Goal: Answer question/provide support: Share knowledge or assist other users

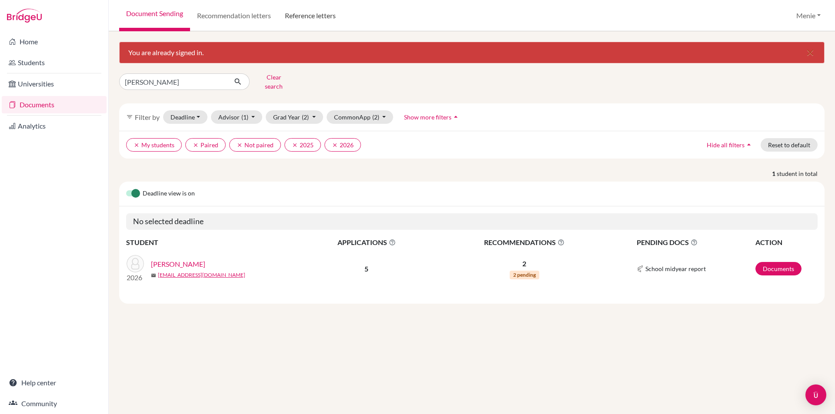
click at [330, 14] on link "Reference letters" at bounding box center [310, 15] width 65 height 31
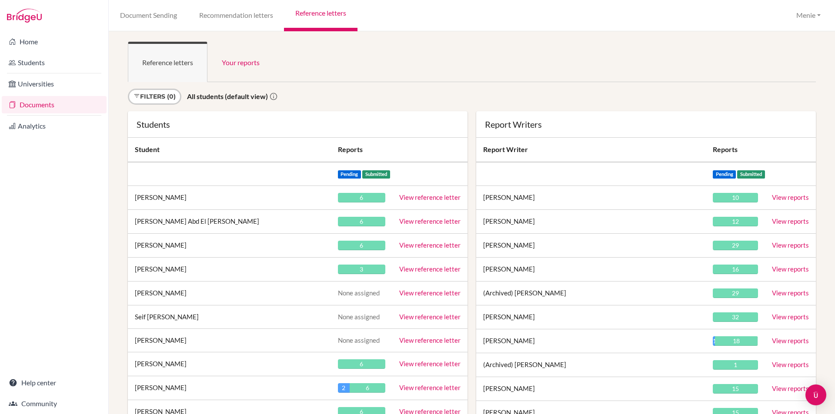
scroll to position [15232, 0]
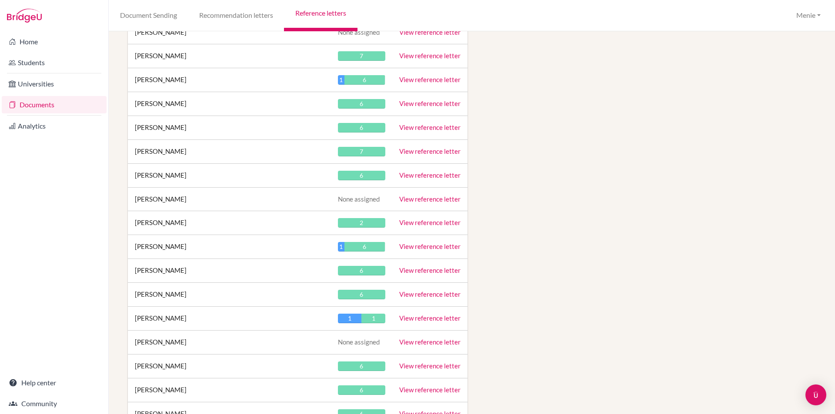
click at [428, 223] on link "View reference letter" at bounding box center [429, 223] width 61 height 8
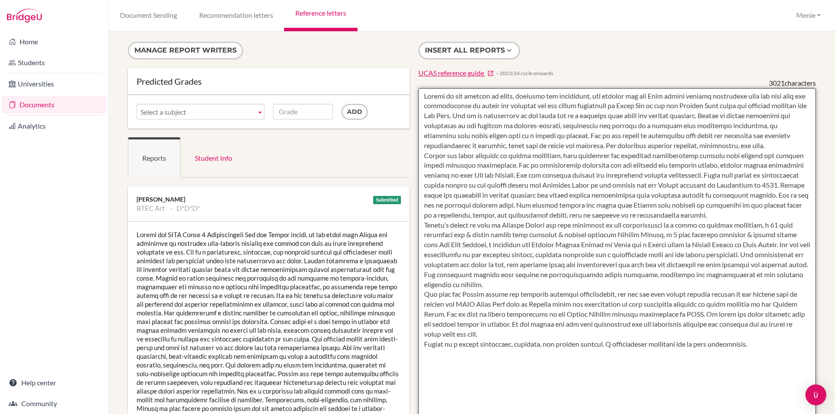
click at [587, 98] on textarea at bounding box center [617, 339] width 398 height 503
click at [471, 106] on textarea at bounding box center [617, 339] width 398 height 503
click at [501, 107] on textarea at bounding box center [617, 339] width 398 height 503
click at [675, 105] on textarea at bounding box center [617, 339] width 398 height 503
click at [753, 106] on textarea at bounding box center [617, 339] width 398 height 503
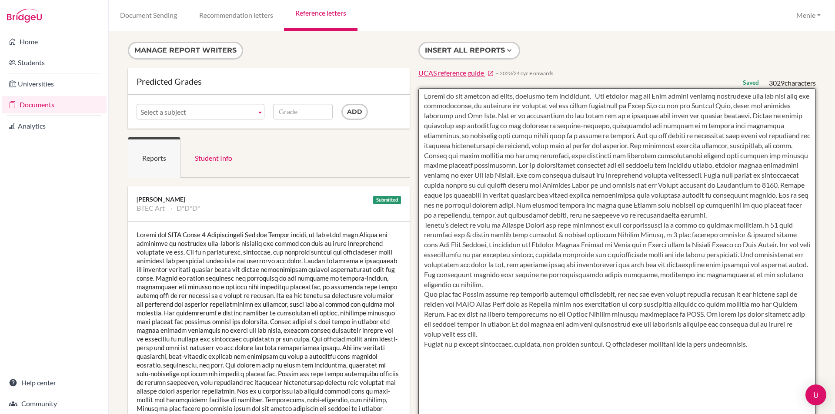
click at [520, 115] on textarea at bounding box center [617, 339] width 398 height 503
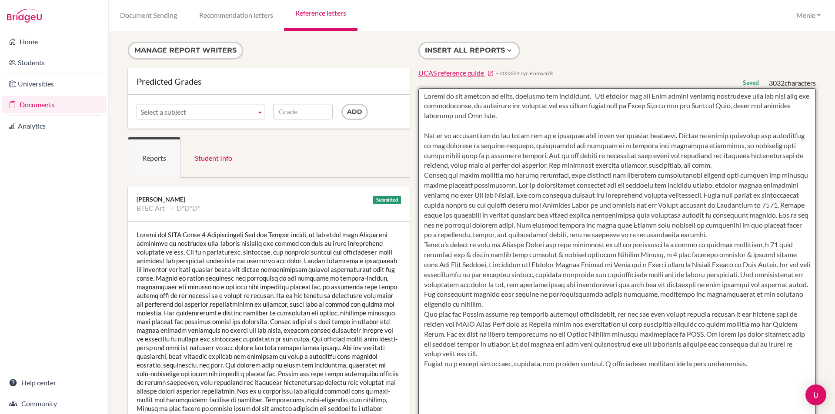
click at [673, 133] on textarea at bounding box center [617, 339] width 398 height 503
click at [420, 135] on textarea at bounding box center [617, 339] width 398 height 503
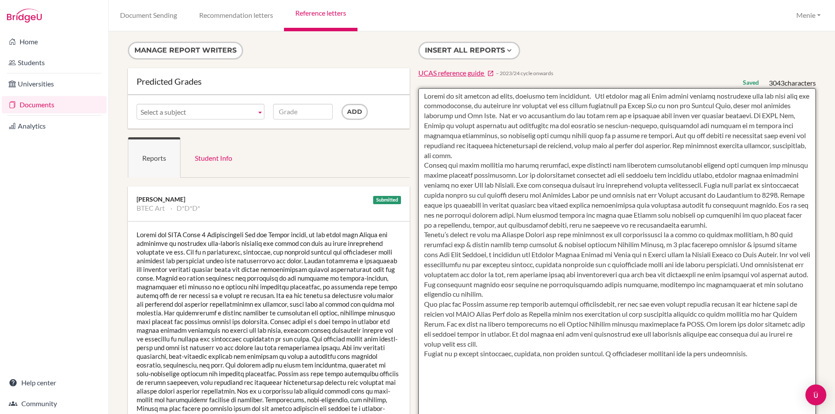
click at [770, 117] on textarea at bounding box center [617, 339] width 398 height 503
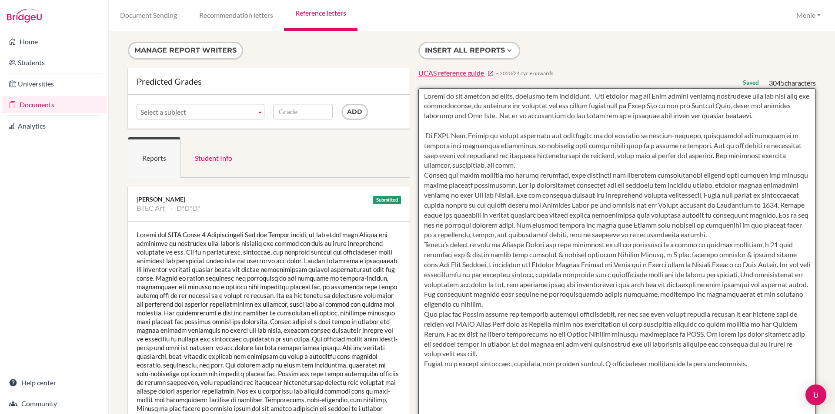
click at [496, 163] on textarea at bounding box center [617, 339] width 398 height 503
click at [453, 165] on textarea at bounding box center [617, 339] width 398 height 503
click at [491, 166] on textarea at bounding box center [617, 339] width 398 height 503
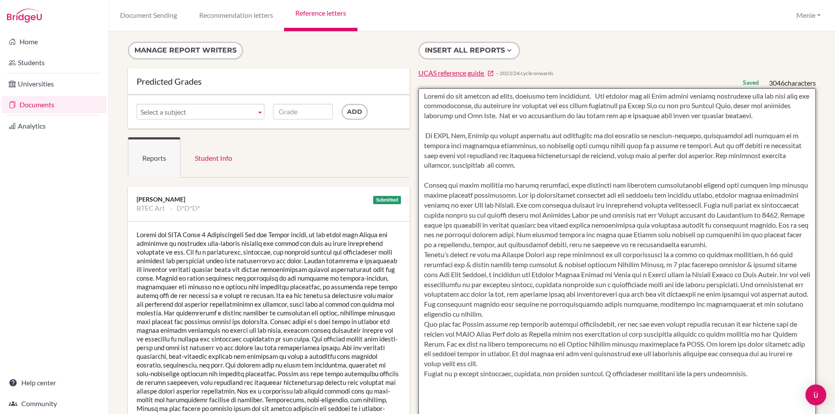
click at [422, 184] on textarea at bounding box center [617, 339] width 398 height 503
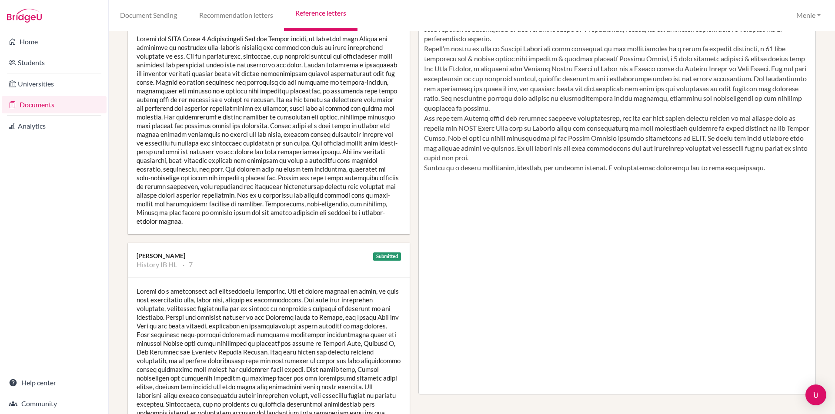
scroll to position [22, 0]
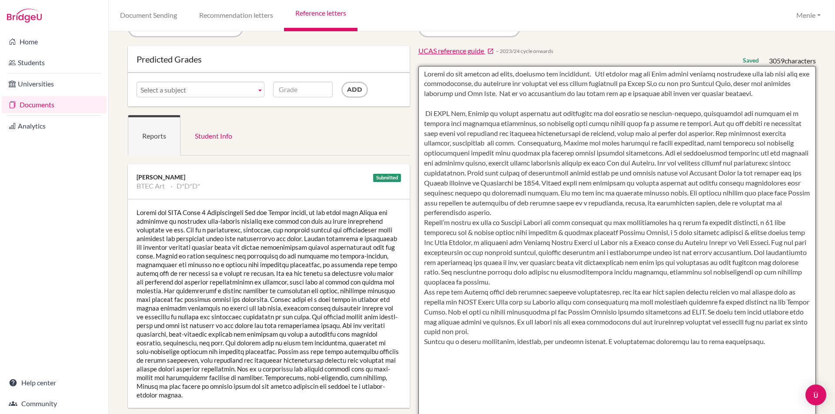
click at [666, 180] on textarea at bounding box center [617, 317] width 398 height 503
click at [660, 173] on textarea at bounding box center [617, 317] width 398 height 503
drag, startPoint x: 618, startPoint y: 173, endPoint x: 597, endPoint y: 173, distance: 20.9
click at [597, 173] on textarea at bounding box center [617, 317] width 398 height 503
click at [665, 174] on textarea at bounding box center [617, 317] width 398 height 503
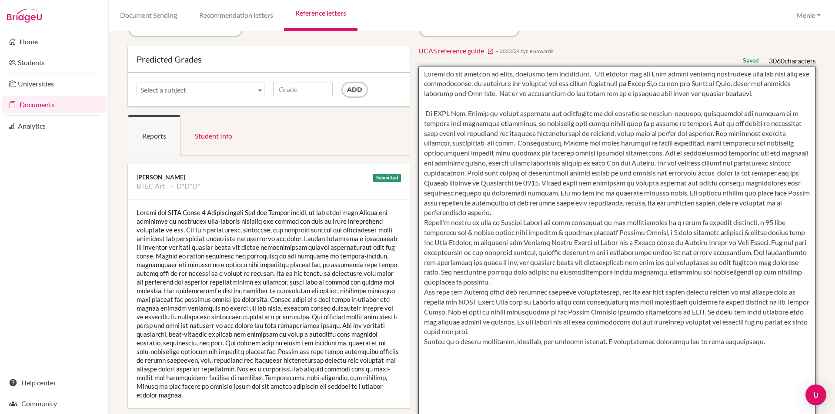
click at [680, 173] on textarea at bounding box center [617, 317] width 398 height 503
drag, startPoint x: 608, startPoint y: 174, endPoint x: 574, endPoint y: 173, distance: 33.9
click at [574, 173] on textarea at bounding box center [617, 317] width 398 height 503
click at [577, 172] on textarea at bounding box center [617, 317] width 398 height 503
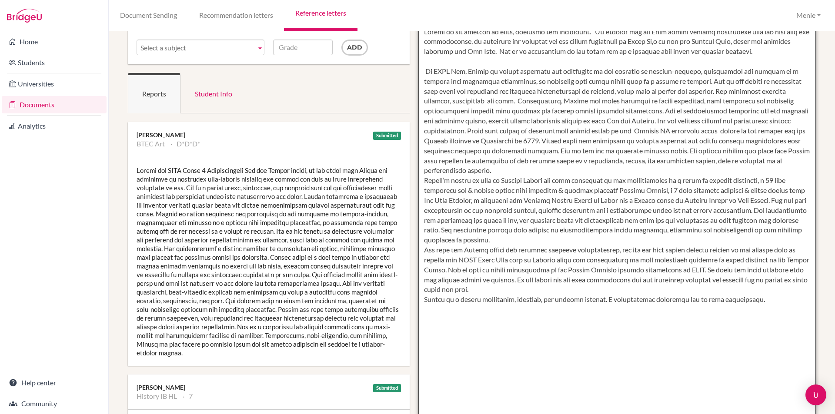
scroll to position [0, 0]
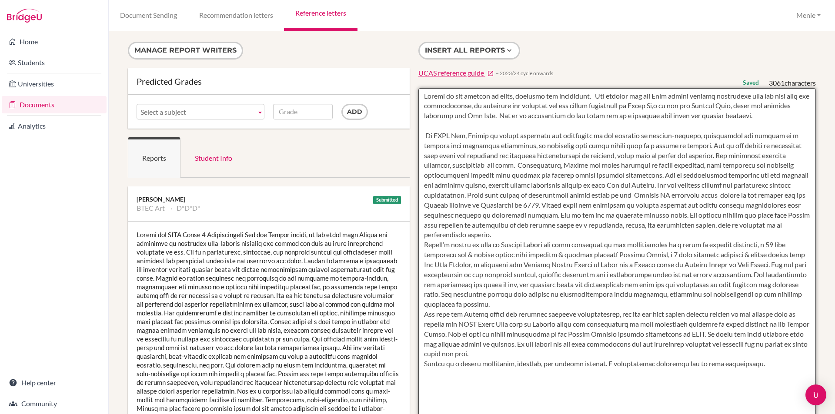
click at [645, 196] on textarea at bounding box center [617, 339] width 398 height 503
click at [612, 223] on textarea at bounding box center [617, 339] width 398 height 503
click at [554, 236] on textarea at bounding box center [617, 339] width 398 height 503
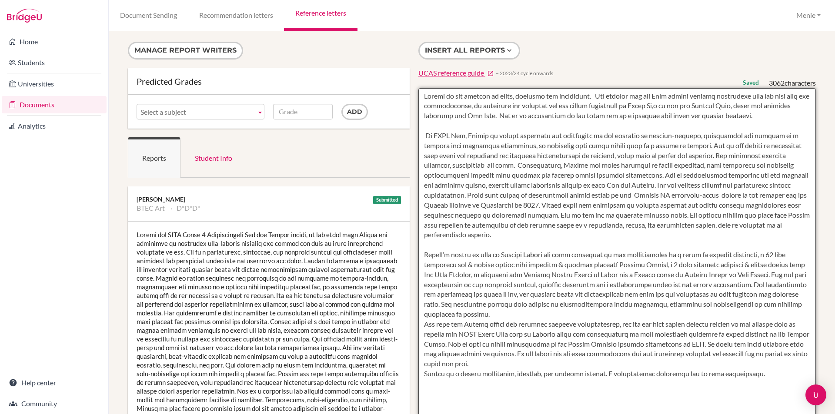
click at [777, 256] on textarea at bounding box center [617, 339] width 398 height 503
click at [453, 266] on textarea at bounding box center [617, 339] width 398 height 503
click at [470, 263] on textarea at bounding box center [617, 339] width 398 height 503
click at [656, 265] on textarea at bounding box center [617, 339] width 398 height 503
click at [727, 264] on textarea at bounding box center [617, 339] width 398 height 503
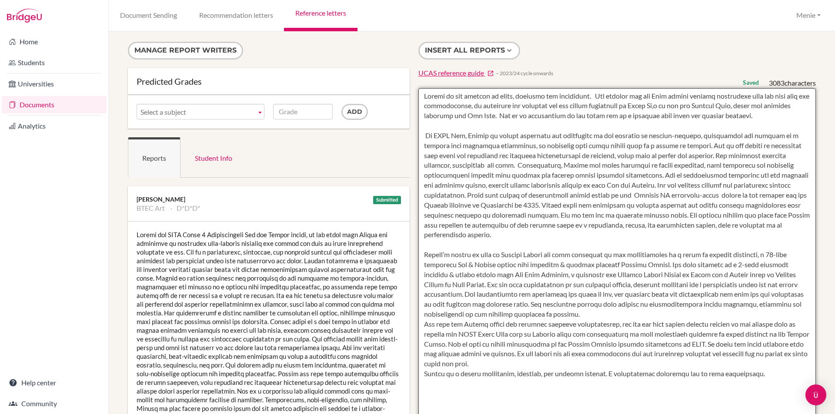
click at [774, 266] on textarea at bounding box center [617, 339] width 398 height 503
click at [749, 264] on textarea at bounding box center [617, 339] width 398 height 503
click at [776, 265] on textarea at bounding box center [617, 339] width 398 height 503
click at [431, 275] on textarea at bounding box center [617, 339] width 398 height 503
click at [546, 274] on textarea at bounding box center [617, 339] width 398 height 503
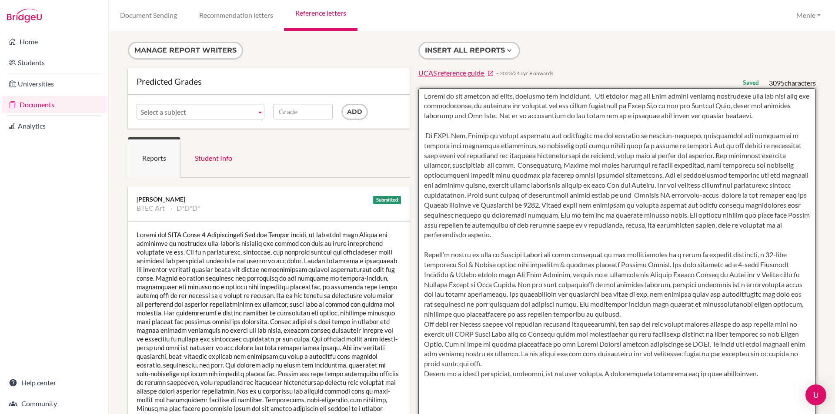
click at [586, 275] on textarea at bounding box center [617, 339] width 398 height 503
click at [631, 313] on textarea at bounding box center [617, 339] width 398 height 503
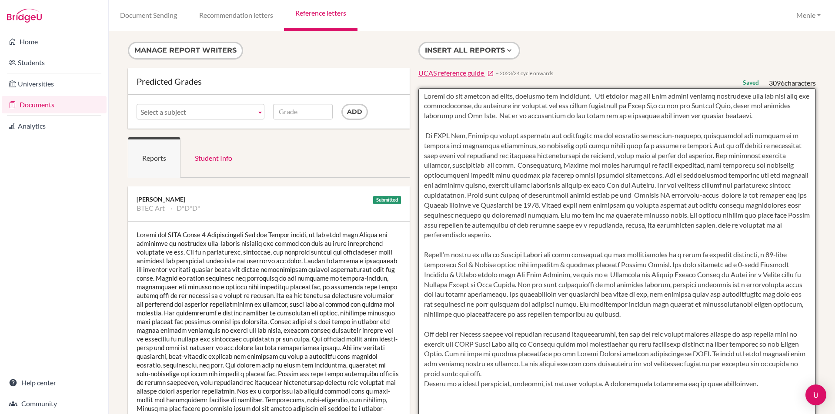
click at [683, 355] on textarea at bounding box center [617, 339] width 398 height 503
click at [468, 371] on textarea at bounding box center [617, 339] width 398 height 503
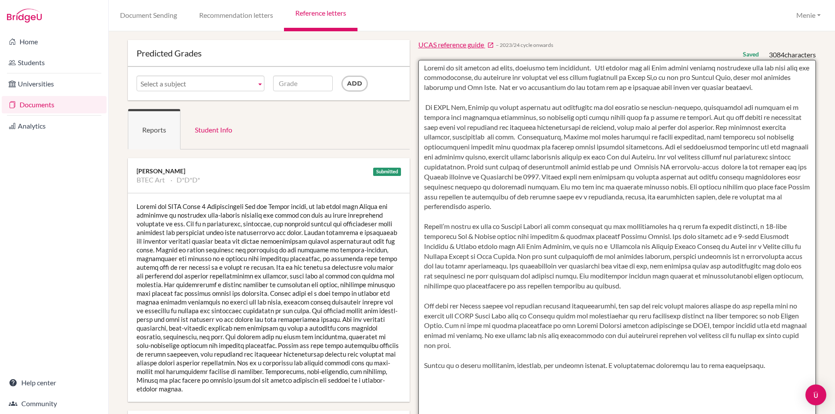
scroll to position [130, 0]
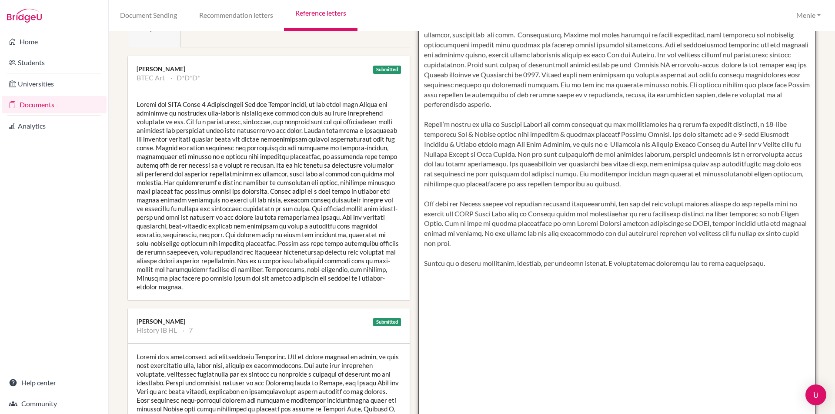
drag, startPoint x: 686, startPoint y: 264, endPoint x: 749, endPoint y: 260, distance: 63.2
click at [750, 263] on textarea at bounding box center [617, 209] width 398 height 503
drag, startPoint x: 646, startPoint y: 264, endPoint x: 606, endPoint y: 263, distance: 40.0
click at [606, 263] on textarea at bounding box center [617, 209] width 398 height 503
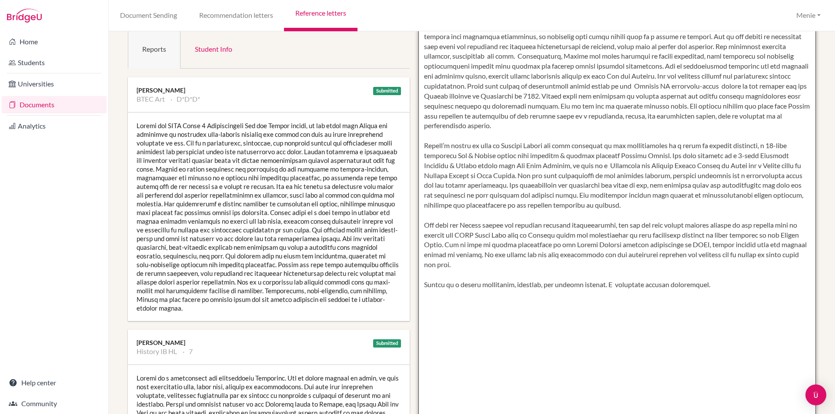
scroll to position [0, 0]
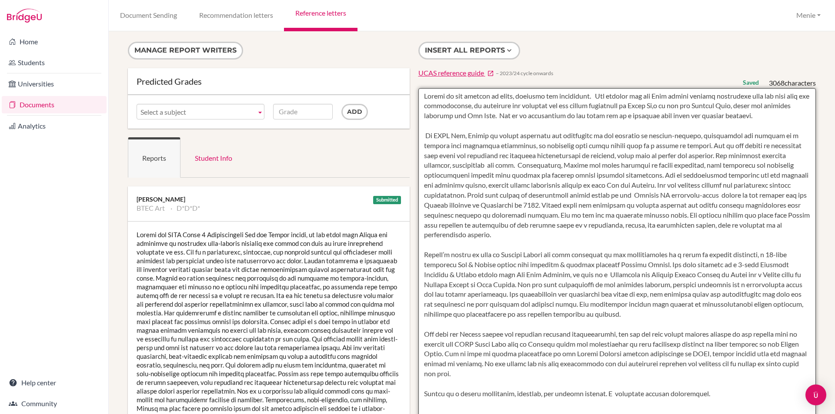
click at [676, 108] on textarea at bounding box center [617, 339] width 398 height 503
drag, startPoint x: 754, startPoint y: 107, endPoint x: 759, endPoint y: 111, distance: 6.5
click at [755, 107] on textarea at bounding box center [617, 339] width 398 height 503
click at [423, 135] on textarea at bounding box center [617, 339] width 398 height 503
drag, startPoint x: 560, startPoint y: 186, endPoint x: 570, endPoint y: 190, distance: 11.4
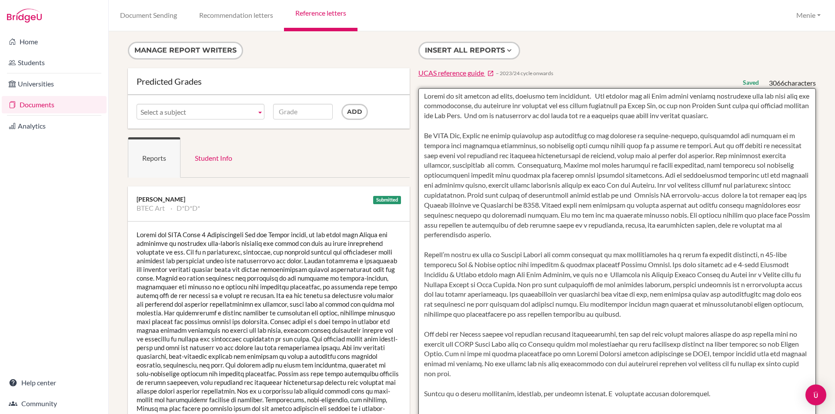
click at [561, 186] on textarea at bounding box center [617, 339] width 398 height 503
drag, startPoint x: 625, startPoint y: 184, endPoint x: 630, endPoint y: 198, distance: 14.3
click at [626, 185] on textarea at bounding box center [617, 339] width 398 height 503
click at [603, 186] on textarea at bounding box center [617, 339] width 398 height 503
drag, startPoint x: 633, startPoint y: 185, endPoint x: 638, endPoint y: 187, distance: 5.8
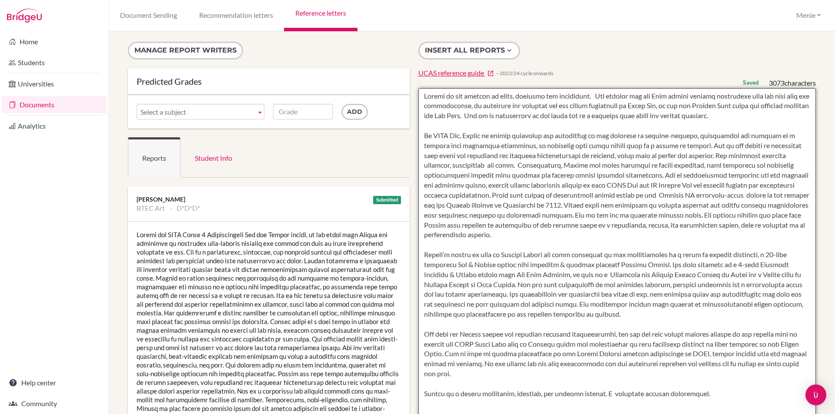
click at [637, 186] on textarea at bounding box center [617, 339] width 398 height 503
click at [695, 187] on textarea at bounding box center [617, 339] width 398 height 503
drag, startPoint x: 453, startPoint y: 197, endPoint x: 459, endPoint y: 204, distance: 9.6
click at [453, 197] on textarea at bounding box center [617, 339] width 398 height 503
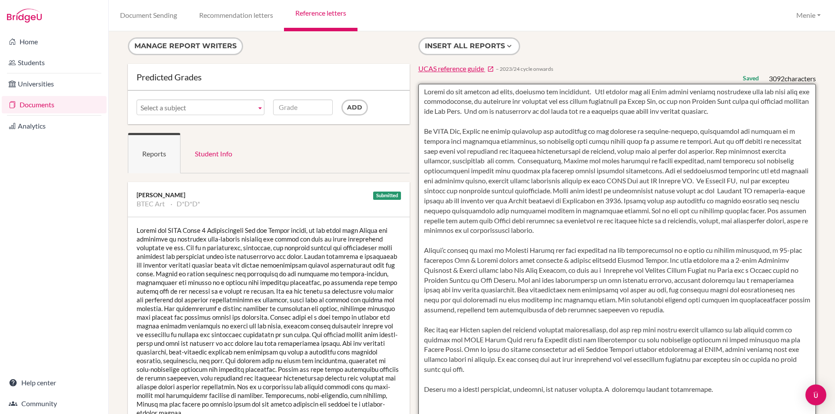
scroll to position [2, 0]
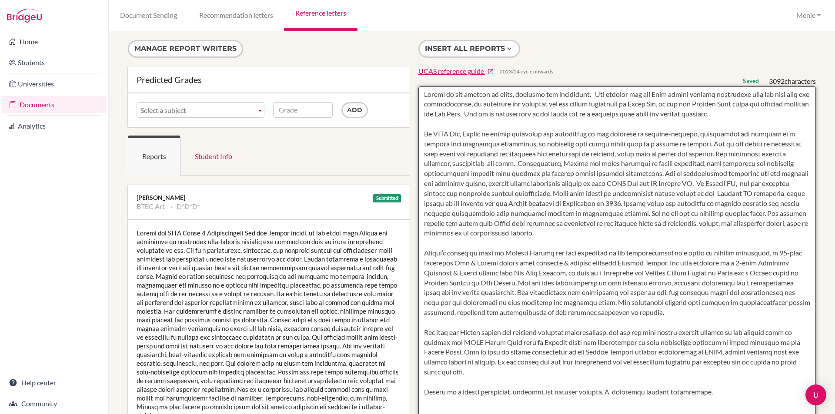
click at [531, 194] on textarea at bounding box center [617, 338] width 398 height 503
drag, startPoint x: 518, startPoint y: 192, endPoint x: 591, endPoint y: 203, distance: 74.3
click at [591, 203] on textarea at bounding box center [617, 338] width 398 height 503
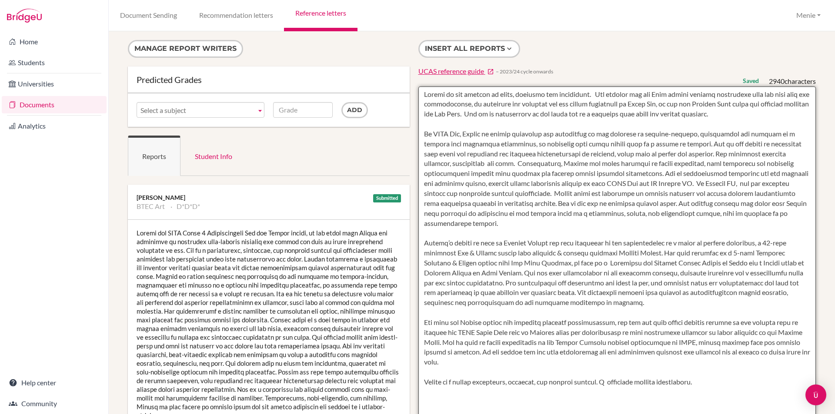
drag, startPoint x: 709, startPoint y: 344, endPoint x: 713, endPoint y: 347, distance: 5.6
click at [711, 345] on textarea at bounding box center [617, 338] width 398 height 503
click at [643, 381] on textarea at bounding box center [617, 338] width 398 height 503
type textarea "Antara is the epitome of drive, ambition and dedication. Her passion for the Ar…"
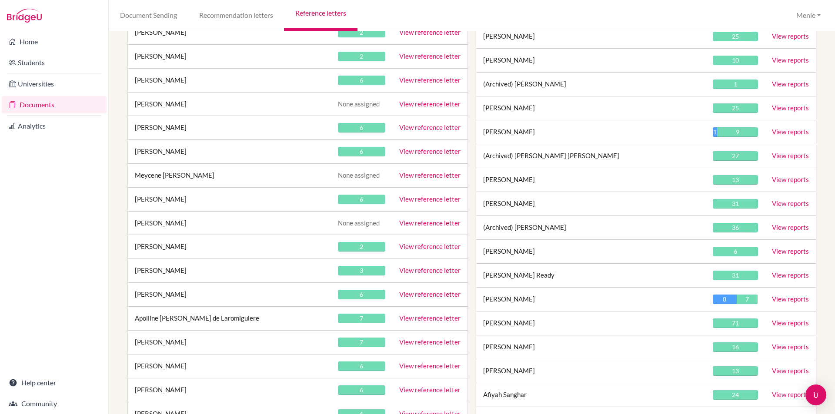
scroll to position [16019, 0]
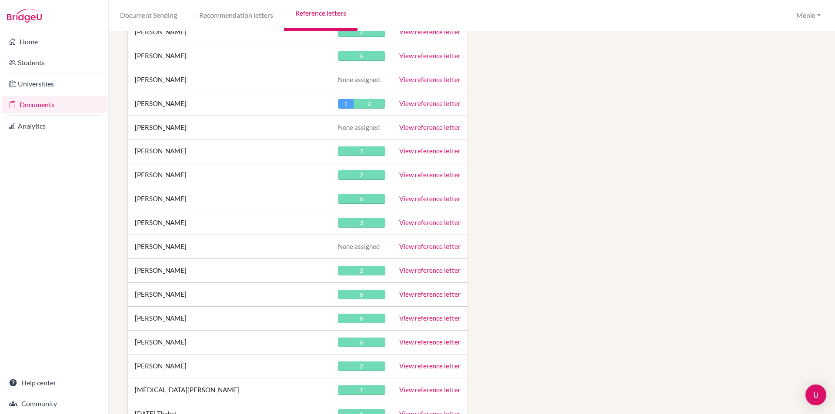
click at [430, 224] on link "View reference letter" at bounding box center [429, 223] width 61 height 8
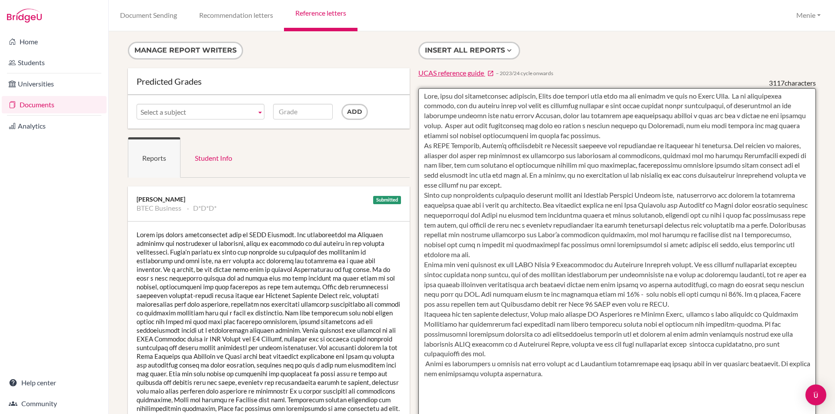
click at [597, 135] on textarea at bounding box center [617, 339] width 398 height 503
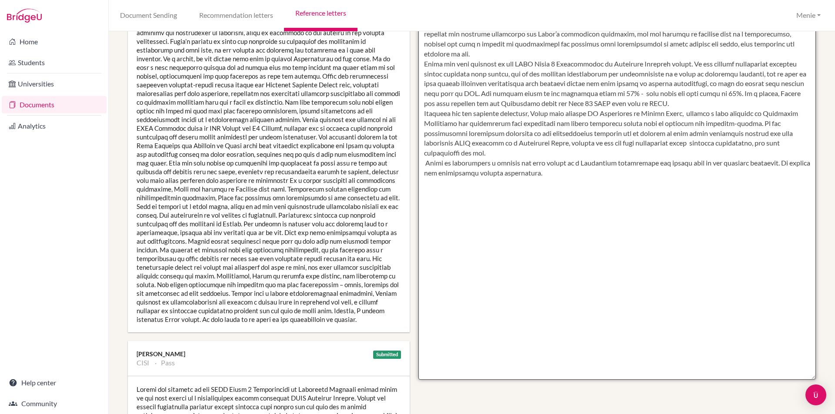
scroll to position [37, 0]
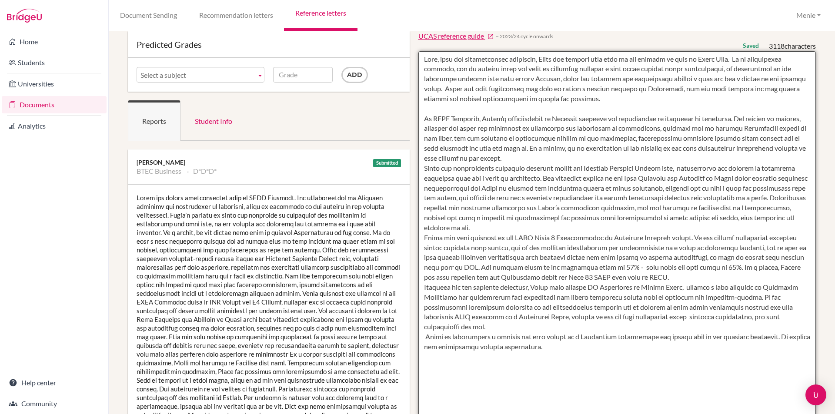
click at [504, 157] on textarea at bounding box center [617, 302] width 398 height 503
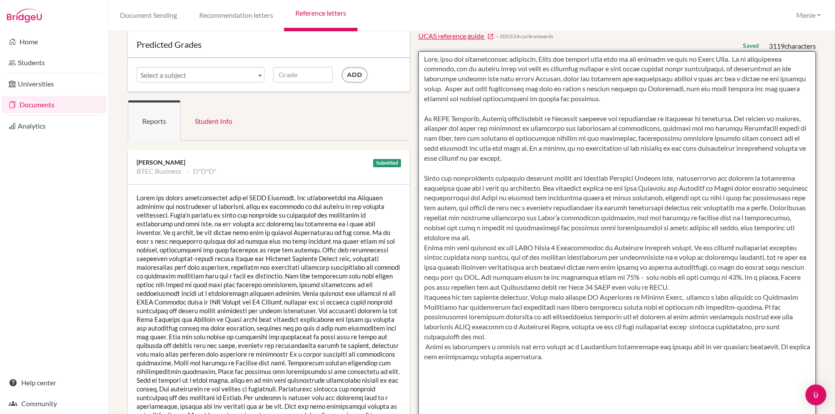
click at [547, 240] on textarea at bounding box center [617, 302] width 398 height 503
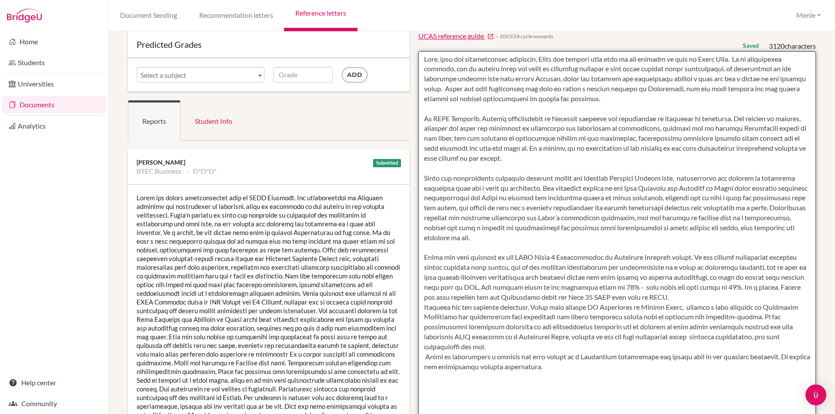
drag, startPoint x: 463, startPoint y: 287, endPoint x: 710, endPoint y: 286, distance: 246.5
click at [710, 286] on textarea at bounding box center [617, 302] width 398 height 503
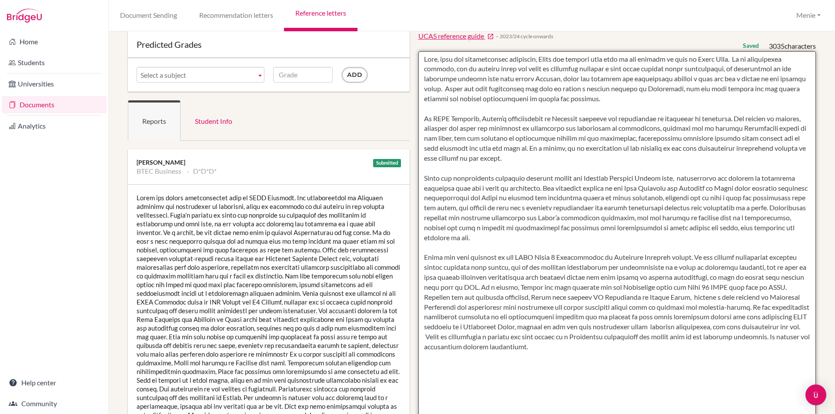
click at [767, 286] on textarea at bounding box center [617, 302] width 398 height 503
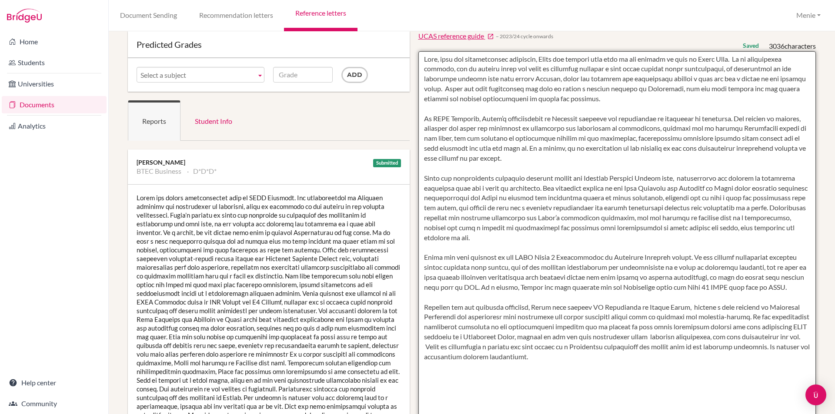
drag, startPoint x: 460, startPoint y: 288, endPoint x: 733, endPoint y: 294, distance: 273.1
click at [733, 294] on textarea at bounding box center [617, 302] width 398 height 503
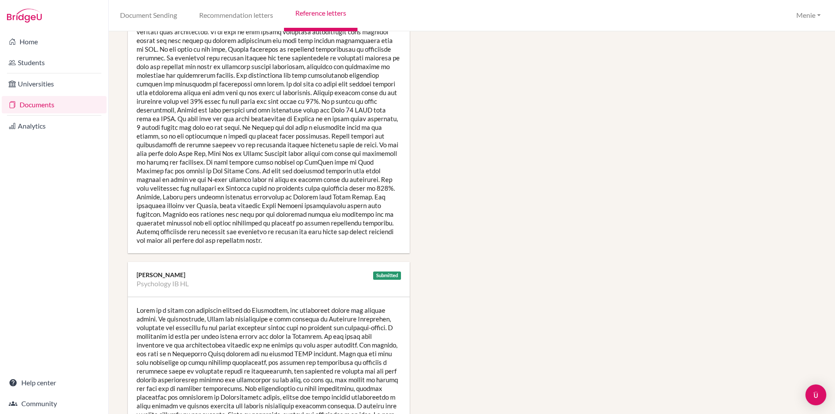
scroll to position [689, 0]
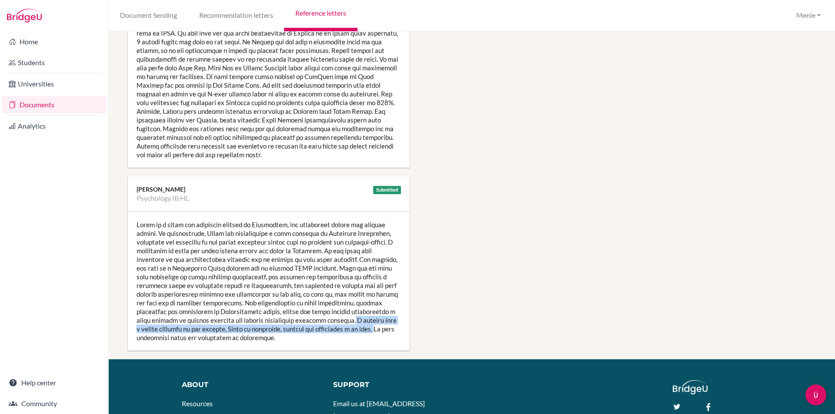
drag, startPoint x: 344, startPoint y: 321, endPoint x: 379, endPoint y: 332, distance: 36.4
click at [379, 332] on div at bounding box center [269, 281] width 282 height 139
copy div "A student with a mature approach to his studies, Conor is organised, focused an…"
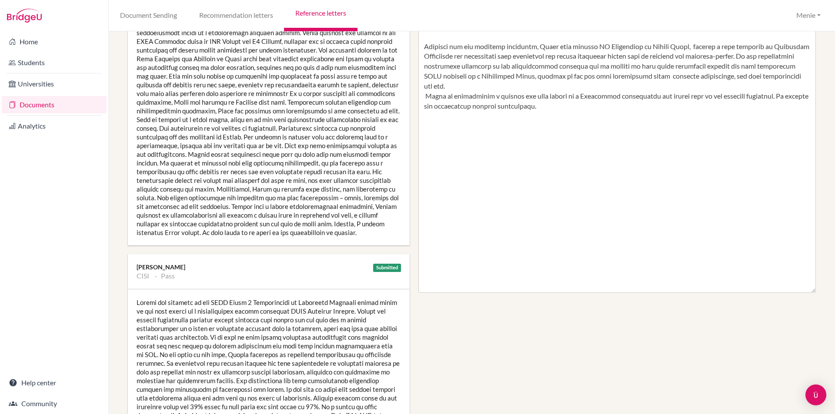
scroll to position [167, 0]
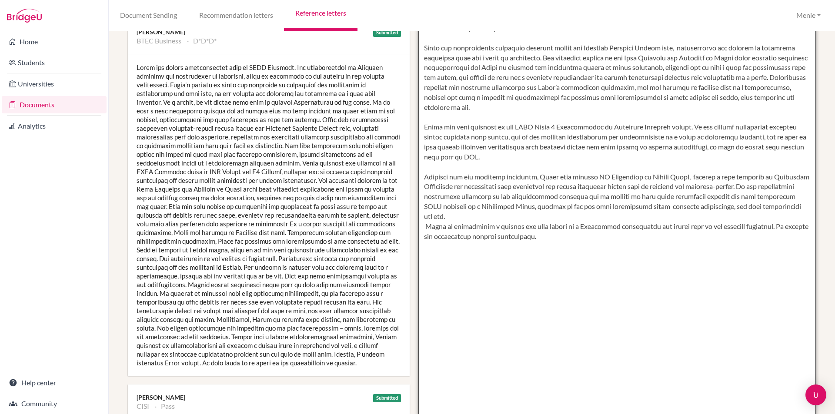
click at [510, 217] on textarea at bounding box center [617, 172] width 398 height 503
paste textarea "A student with a mature approach to his studies, Conor is organised, focused an…"
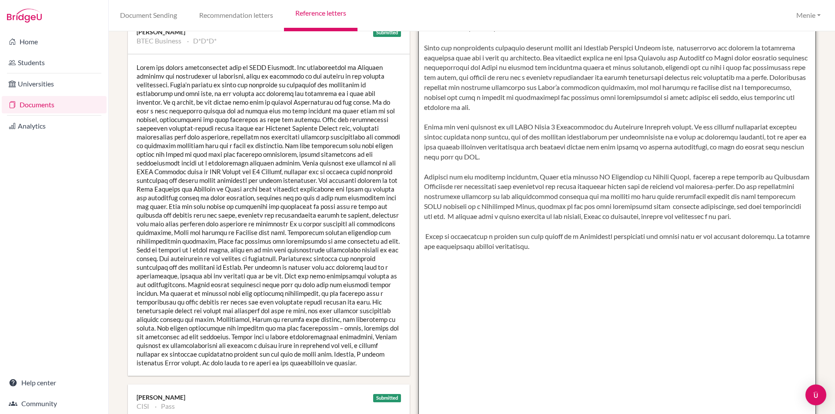
click at [581, 234] on textarea at bounding box center [617, 172] width 398 height 503
drag, startPoint x: 796, startPoint y: 237, endPoint x: 793, endPoint y: 251, distance: 14.1
click at [789, 240] on textarea at bounding box center [617, 172] width 398 height 503
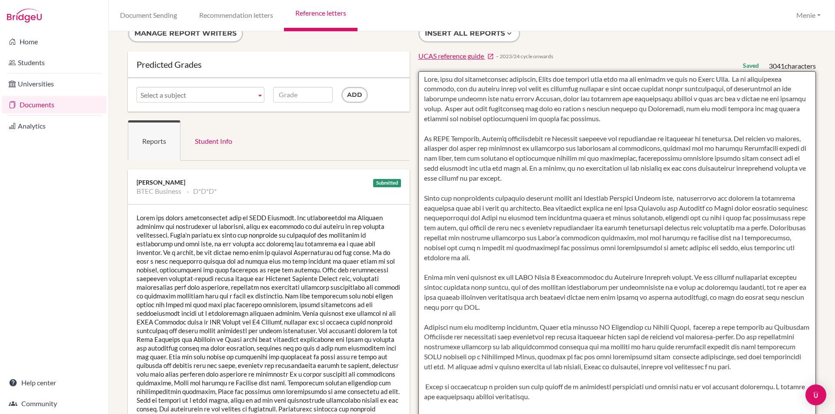
scroll to position [0, 0]
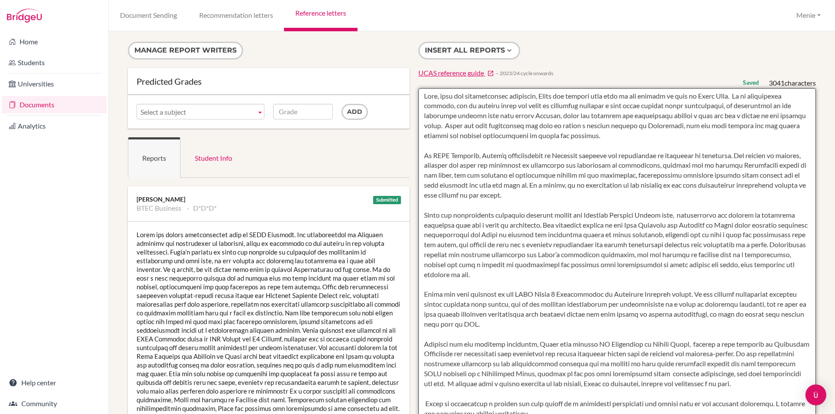
type textarea "Calm, kind and exceptionally courteous, Conor has adapted with ease to the dema…"
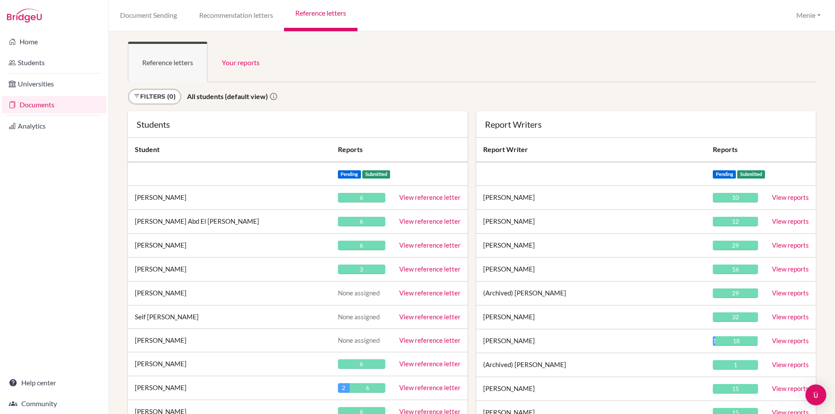
drag, startPoint x: 506, startPoint y: 12, endPoint x: 513, endPoint y: 50, distance: 38.0
click at [506, 21] on div "Document Sending Recommendation letters Reference letters Menie Profile School …" at bounding box center [472, 15] width 726 height 31
click at [513, 50] on ul "Reference letters Your reports" at bounding box center [472, 62] width 688 height 40
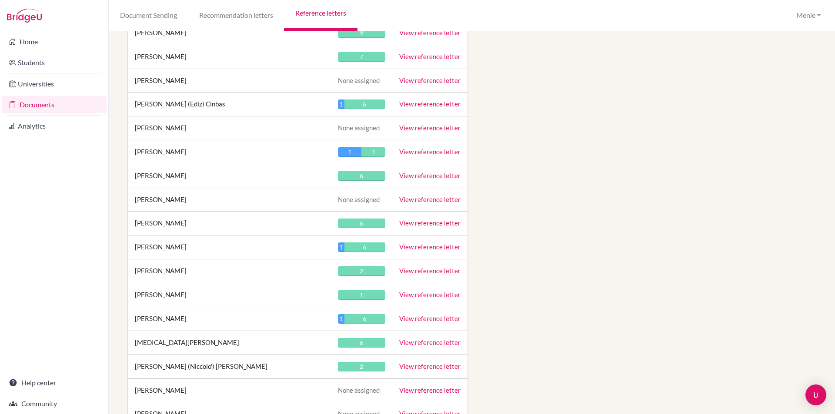
scroll to position [14302, 0]
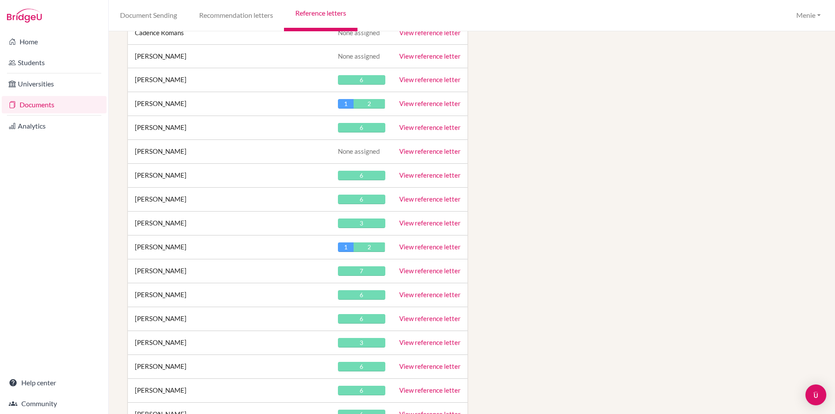
click at [415, 195] on link "View reference letter" at bounding box center [429, 199] width 61 height 8
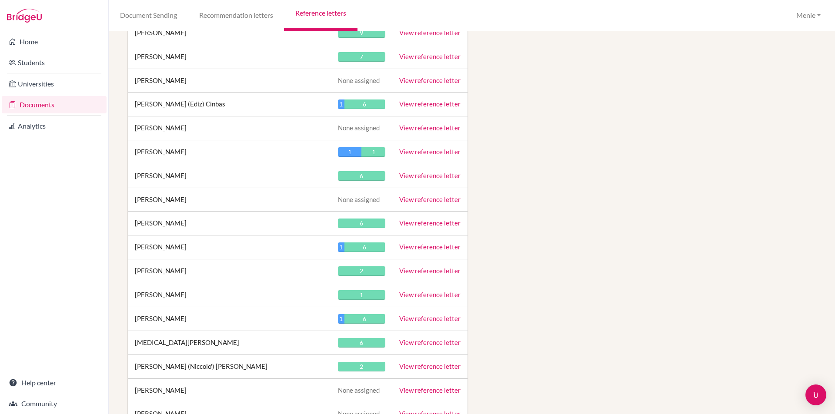
scroll to position [14302, 0]
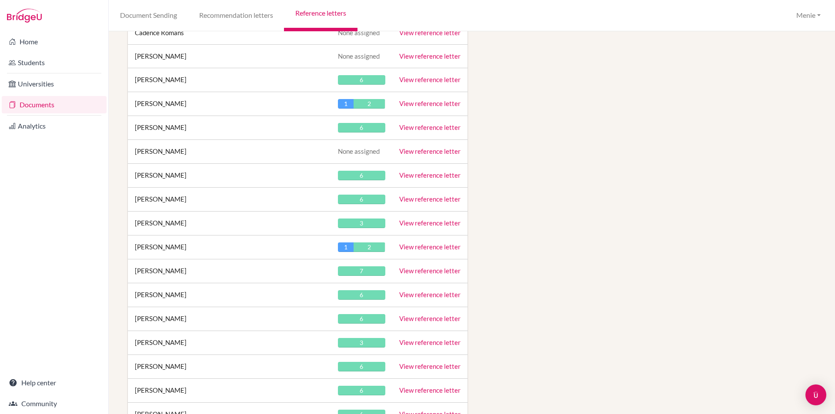
click at [427, 224] on link "View reference letter" at bounding box center [429, 223] width 61 height 8
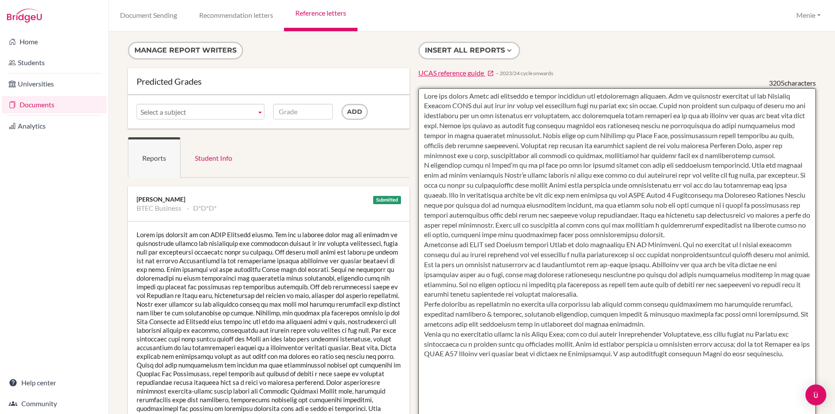
click at [667, 107] on textarea at bounding box center [617, 339] width 398 height 503
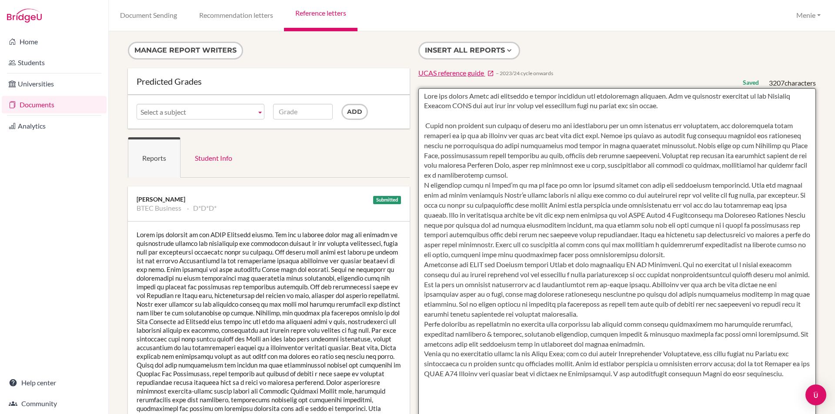
drag, startPoint x: 417, startPoint y: 122, endPoint x: 613, endPoint y: 137, distance: 196.6
click at [613, 137] on textarea at bounding box center [617, 339] width 398 height 503
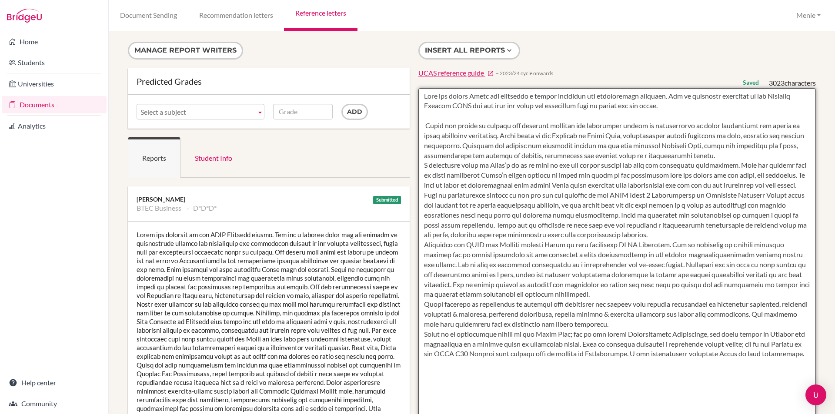
drag, startPoint x: 669, startPoint y: 96, endPoint x: 681, endPoint y: 118, distance: 25.1
click at [670, 96] on textarea at bounding box center [617, 339] width 398 height 503
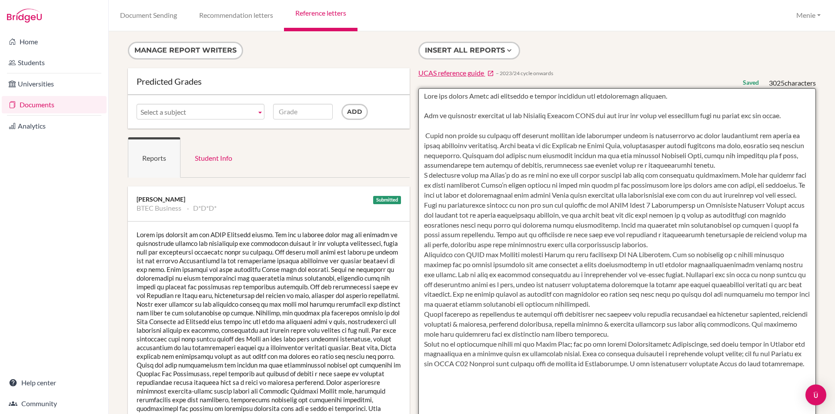
click at [422, 133] on textarea at bounding box center [617, 339] width 398 height 503
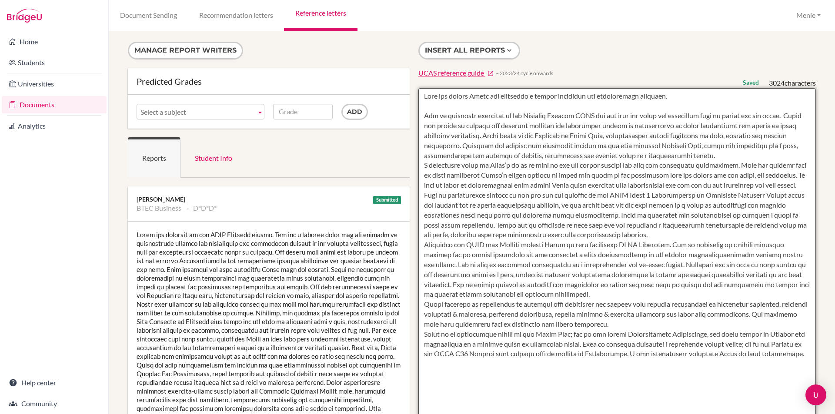
click at [516, 115] on textarea at bounding box center [617, 339] width 398 height 503
click at [602, 116] on textarea at bounding box center [617, 339] width 398 height 503
click at [473, 137] on textarea at bounding box center [617, 339] width 398 height 503
drag, startPoint x: 486, startPoint y: 134, endPoint x: 488, endPoint y: 139, distance: 4.9
click at [486, 136] on textarea at bounding box center [617, 339] width 398 height 503
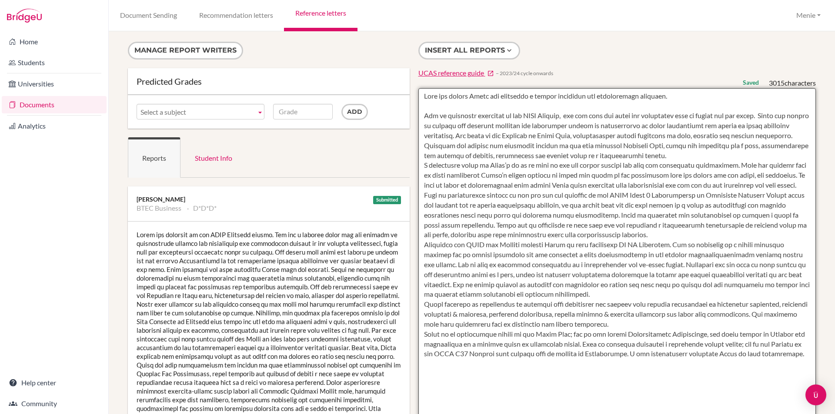
click at [488, 139] on textarea at bounding box center [617, 339] width 398 height 503
drag, startPoint x: 590, startPoint y: 133, endPoint x: 596, endPoint y: 151, distance: 18.6
click at [591, 135] on textarea at bounding box center [617, 339] width 398 height 503
click at [555, 147] on textarea at bounding box center [617, 339] width 398 height 503
click at [731, 154] on textarea at bounding box center [617, 339] width 398 height 503
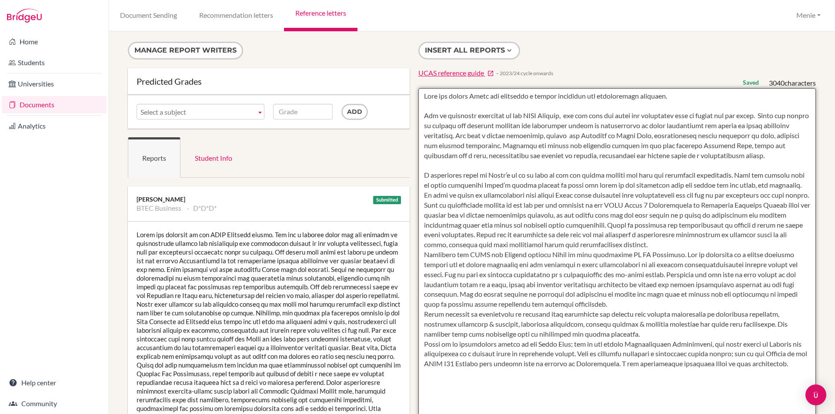
drag, startPoint x: 718, startPoint y: 174, endPoint x: 777, endPoint y: 187, distance: 60.0
click at [781, 187] on textarea at bounding box center [617, 339] width 398 height 503
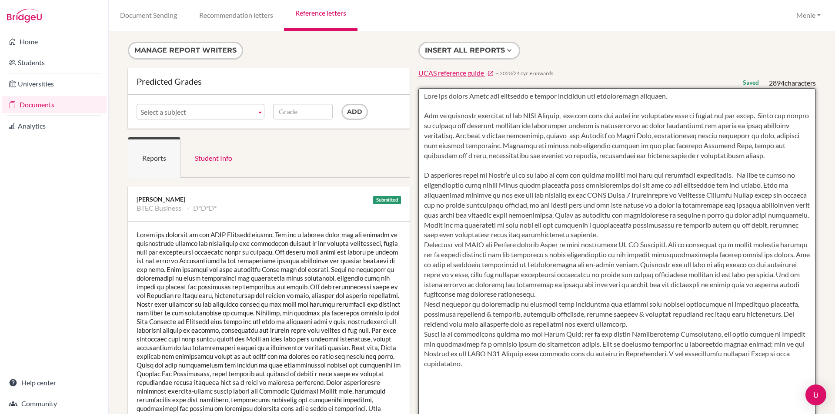
drag, startPoint x: 494, startPoint y: 224, endPoint x: 500, endPoint y: 230, distance: 8.3
click at [498, 223] on textarea at bounding box center [617, 339] width 398 height 503
drag, startPoint x: 634, startPoint y: 233, endPoint x: 638, endPoint y: 238, distance: 6.8
click at [634, 233] on textarea at bounding box center [617, 339] width 398 height 503
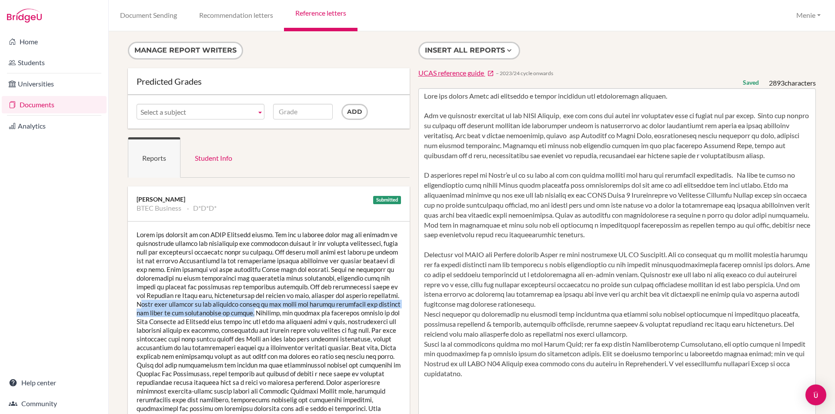
drag, startPoint x: 167, startPoint y: 303, endPoint x: 282, endPoint y: 315, distance: 115.5
click at [282, 315] on div at bounding box center [269, 396] width 282 height 348
drag, startPoint x: 271, startPoint y: 312, endPoint x: 169, endPoint y: 308, distance: 102.3
click at [188, 308] on div at bounding box center [269, 396] width 282 height 348
drag, startPoint x: 165, startPoint y: 305, endPoint x: 267, endPoint y: 311, distance: 102.8
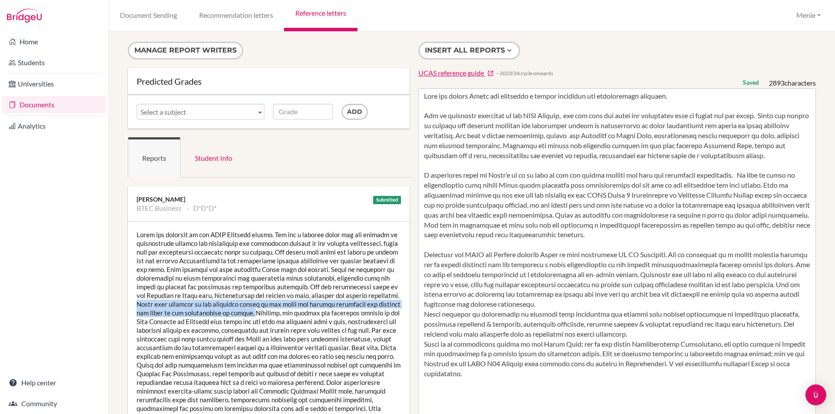
click at [283, 313] on div at bounding box center [269, 396] width 282 height 348
copy div "[PERSON_NAME] also excelled in the marketing aspect of the event and enjoyed pr…"
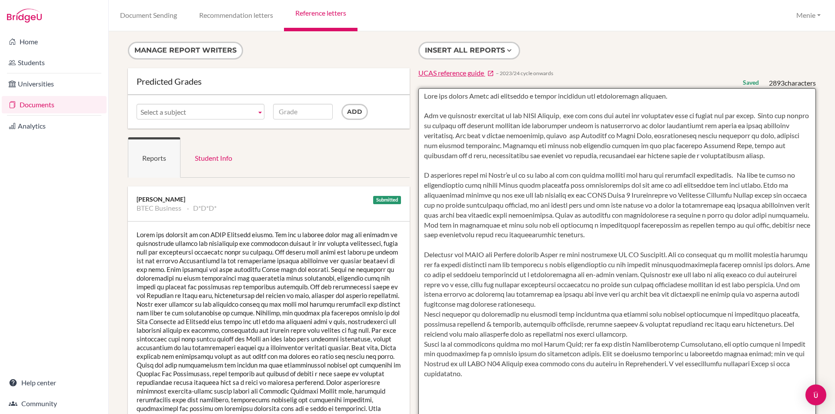
click at [488, 147] on textarea at bounding box center [617, 339] width 398 height 503
paste textarea "[PERSON_NAME] also excelled in the marketing aspect of the event and enjoyed pr…"
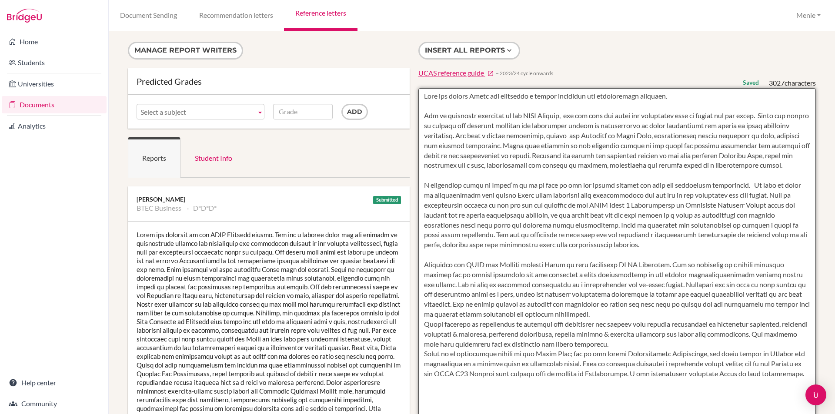
drag, startPoint x: 506, startPoint y: 144, endPoint x: 510, endPoint y: 149, distance: 5.6
click at [507, 145] on textarea at bounding box center [617, 339] width 398 height 503
click at [496, 196] on textarea at bounding box center [617, 339] width 398 height 503
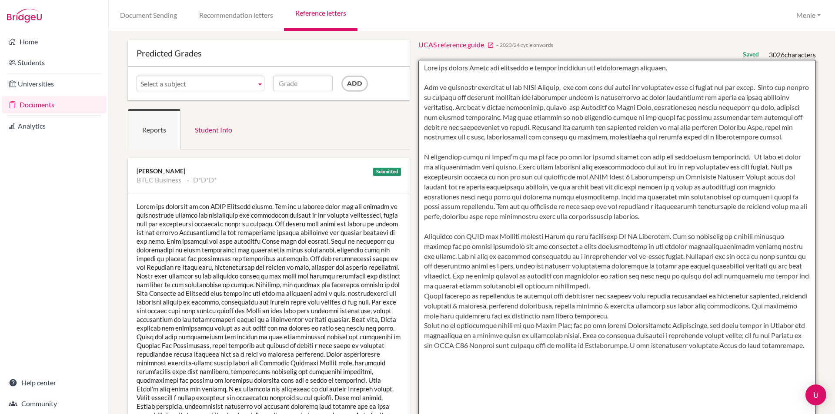
scroll to position [43, 0]
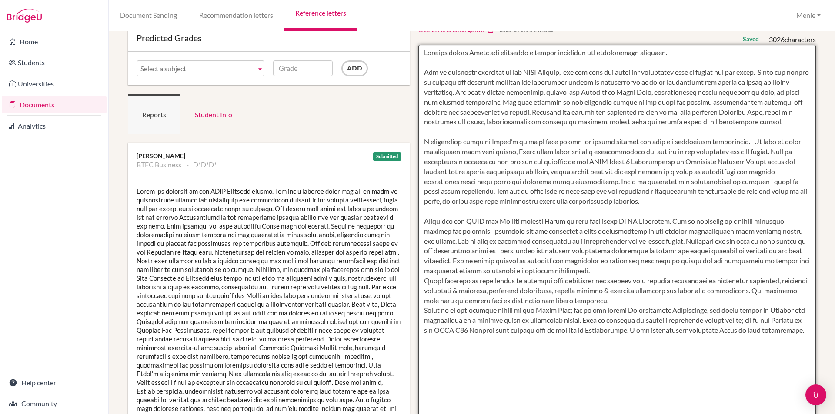
click at [783, 262] on textarea at bounding box center [617, 296] width 398 height 503
click at [426, 271] on textarea at bounding box center [617, 296] width 398 height 503
click at [426, 273] on textarea at bounding box center [617, 296] width 398 height 503
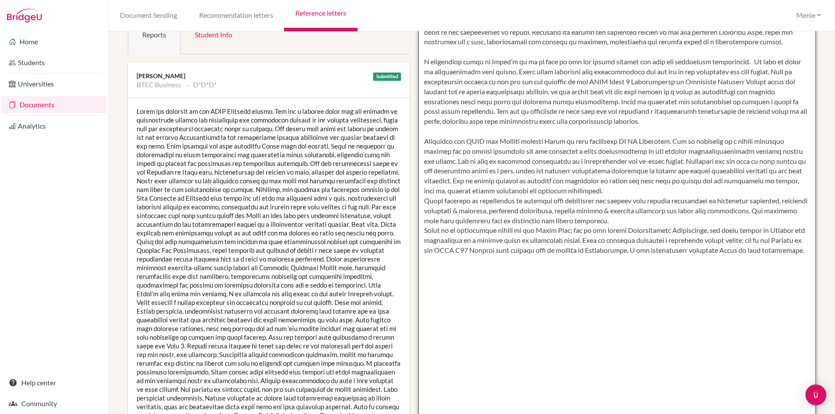
scroll to position [130, 0]
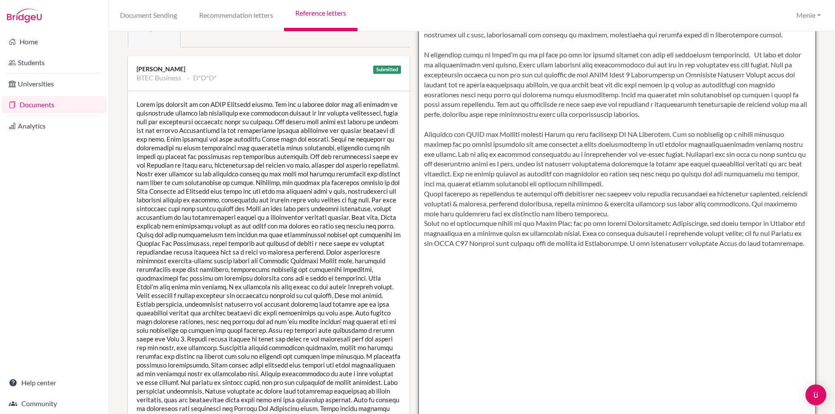
click at [606, 187] on textarea at bounding box center [617, 209] width 398 height 503
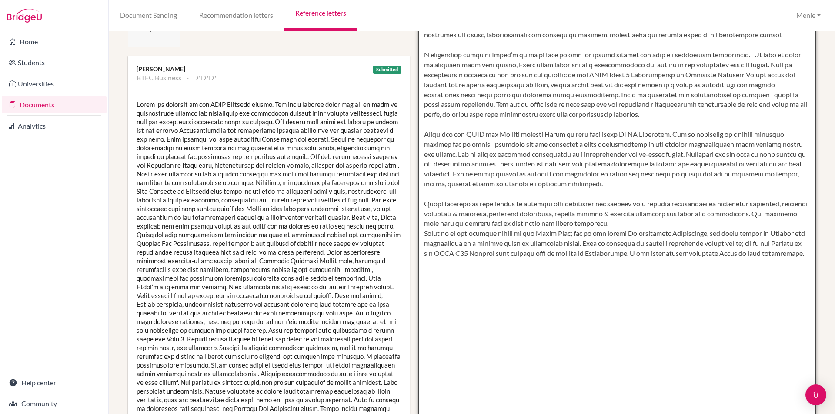
click at [648, 217] on textarea at bounding box center [617, 209] width 398 height 503
click at [646, 223] on textarea at bounding box center [617, 209] width 398 height 503
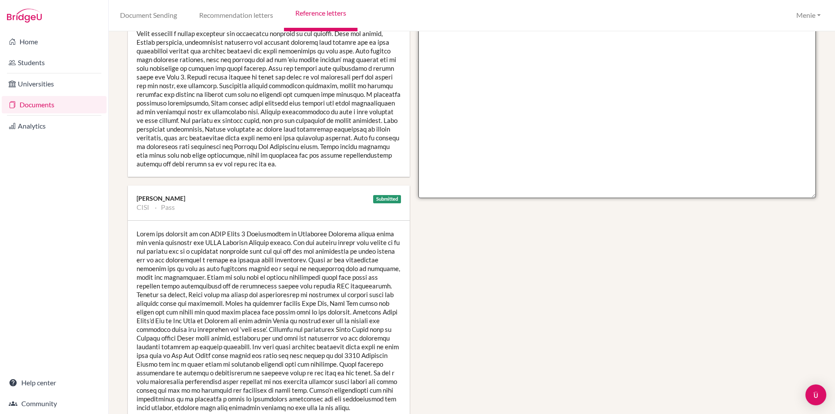
scroll to position [261, 0]
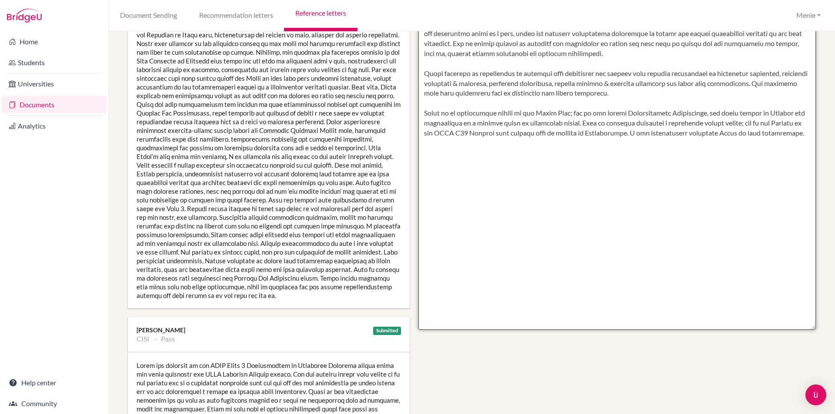
type textarea "From the offset Chloe has displayed a highly committed and intellectual approac…"
click at [668, 268] on textarea at bounding box center [617, 78] width 398 height 503
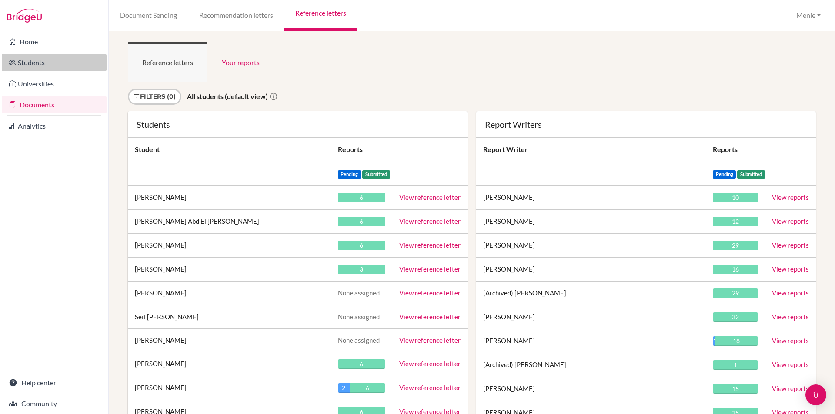
click at [34, 57] on link "Students" at bounding box center [54, 62] width 105 height 17
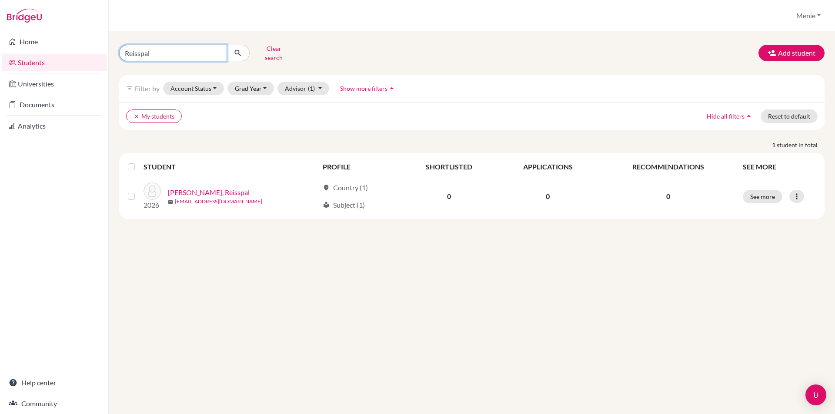
drag, startPoint x: 159, startPoint y: 53, endPoint x: 0, endPoint y: 32, distance: 160.0
click at [0, 32] on div "Home Students Universities Documents Analytics Help center Community Students o…" at bounding box center [417, 207] width 835 height 414
type input "Aanya"
click at [237, 49] on icon "submit" at bounding box center [237, 53] width 9 height 9
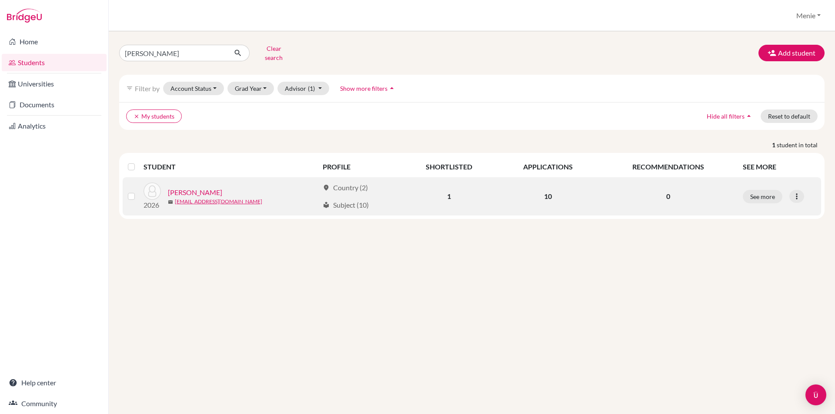
click at [213, 187] on link "[PERSON_NAME]" at bounding box center [195, 192] width 54 height 10
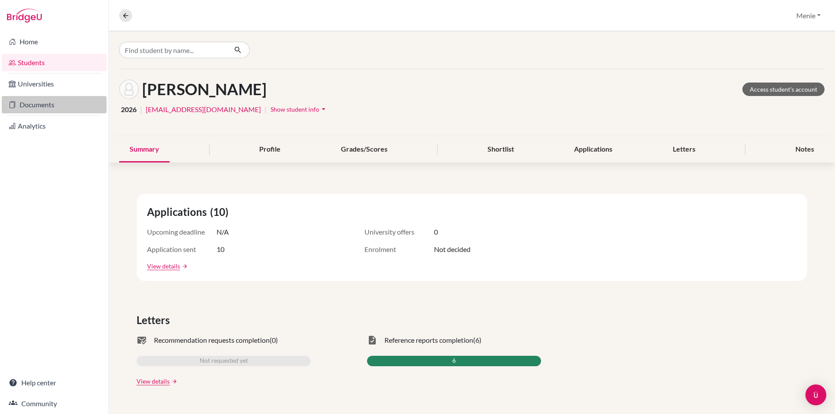
click at [48, 110] on link "Documents" at bounding box center [54, 104] width 105 height 17
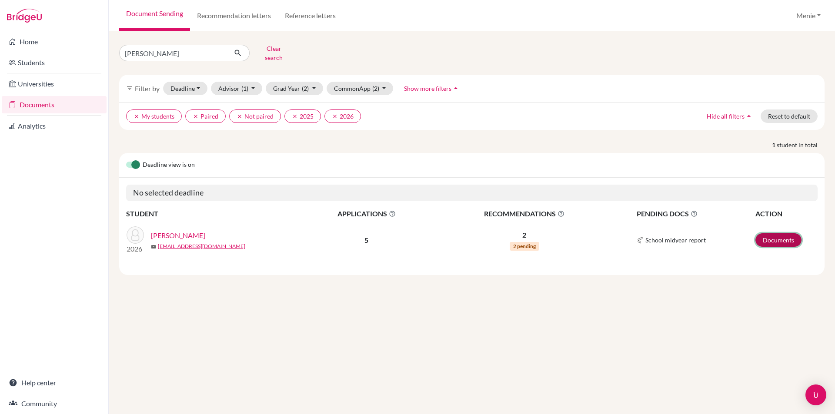
click at [773, 235] on link "Documents" at bounding box center [778, 239] width 46 height 13
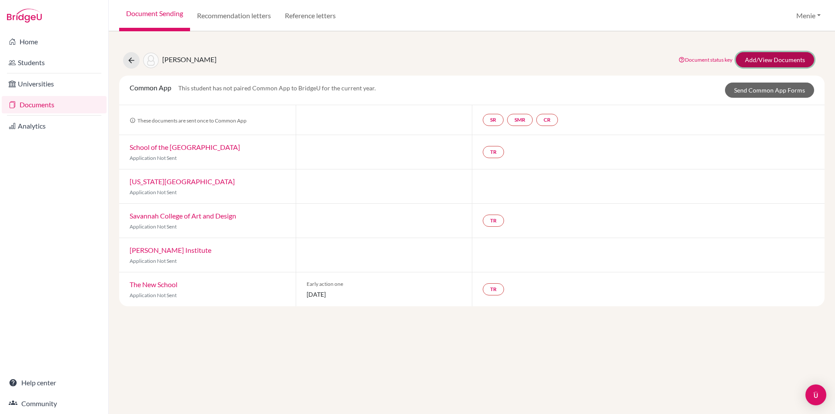
click at [763, 60] on link "Add/View Documents" at bounding box center [775, 59] width 78 height 15
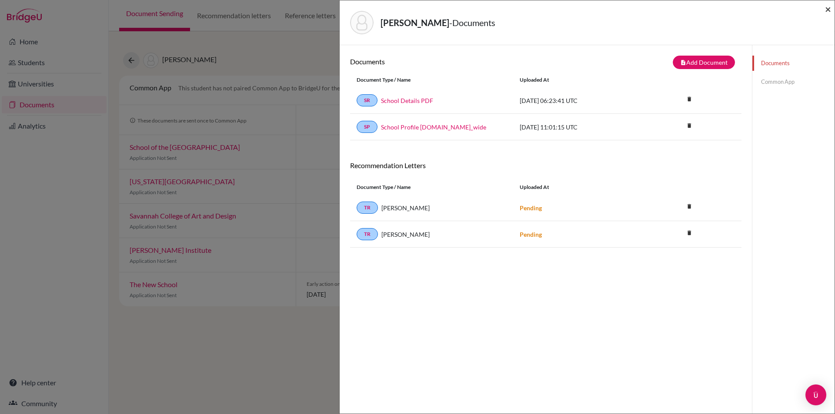
drag, startPoint x: 830, startPoint y: 9, endPoint x: 737, endPoint y: 28, distance: 94.6
click at [829, 9] on span "×" at bounding box center [828, 9] width 6 height 13
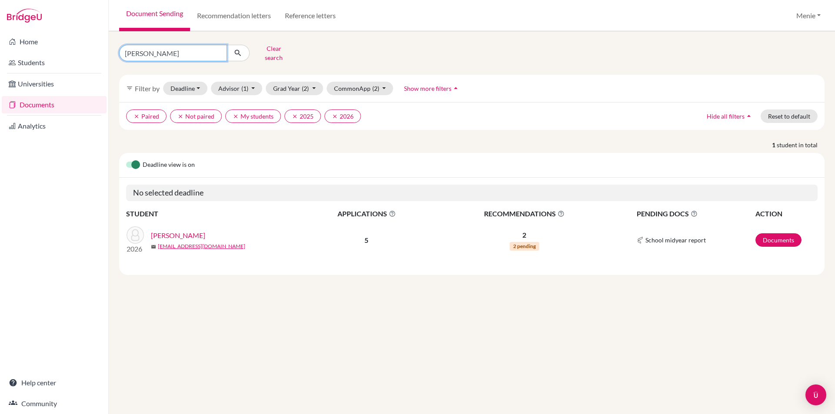
drag, startPoint x: 158, startPoint y: 52, endPoint x: 111, endPoint y: 50, distance: 47.5
click at [113, 50] on div "[PERSON_NAME] Clear search" at bounding box center [233, 53] width 240 height 23
type input "[PERSON_NAME]"
click at [238, 49] on icon "submit" at bounding box center [237, 53] width 9 height 9
click at [777, 233] on link "Documents" at bounding box center [778, 239] width 46 height 13
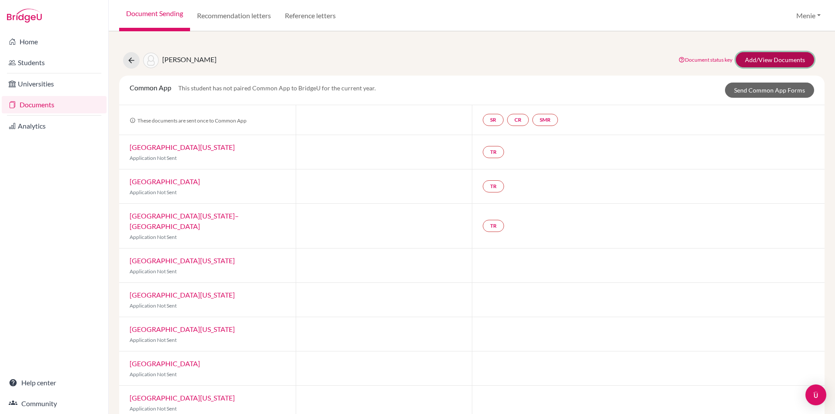
click at [758, 58] on link "Add/View Documents" at bounding box center [775, 59] width 78 height 15
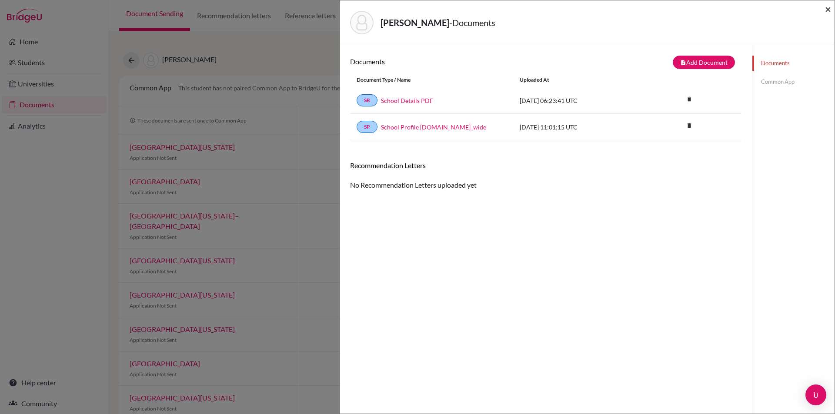
click at [829, 9] on span "×" at bounding box center [828, 9] width 6 height 13
click at [829, 10] on span "×" at bounding box center [828, 9] width 6 height 13
click at [828, 7] on span "×" at bounding box center [828, 9] width 6 height 13
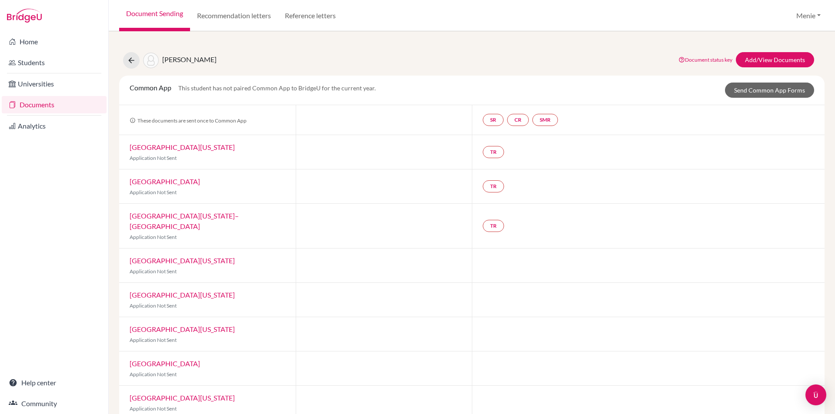
click at [47, 107] on link "Documents" at bounding box center [54, 104] width 105 height 17
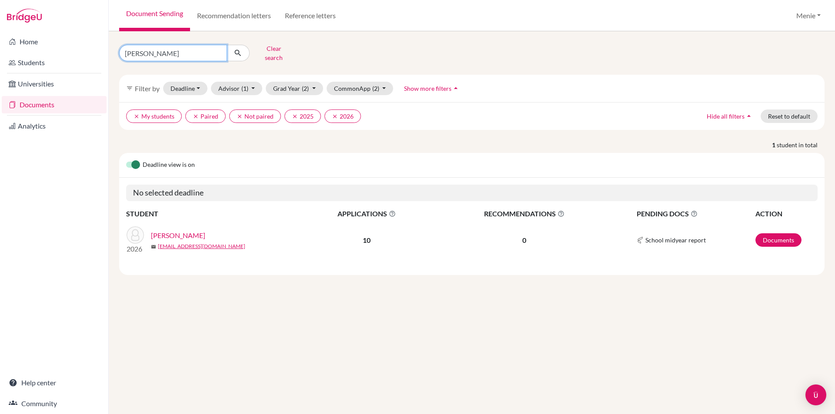
drag, startPoint x: 0, startPoint y: 0, endPoint x: 15, endPoint y: 51, distance: 53.4
click at [15, 48] on div "Home Students Universities Documents Analytics Help center Community Document S…" at bounding box center [417, 207] width 835 height 414
type input "[PERSON_NAME]"
click at [237, 49] on icon "submit" at bounding box center [237, 53] width 9 height 9
click at [193, 230] on link "[PERSON_NAME]" at bounding box center [178, 235] width 54 height 10
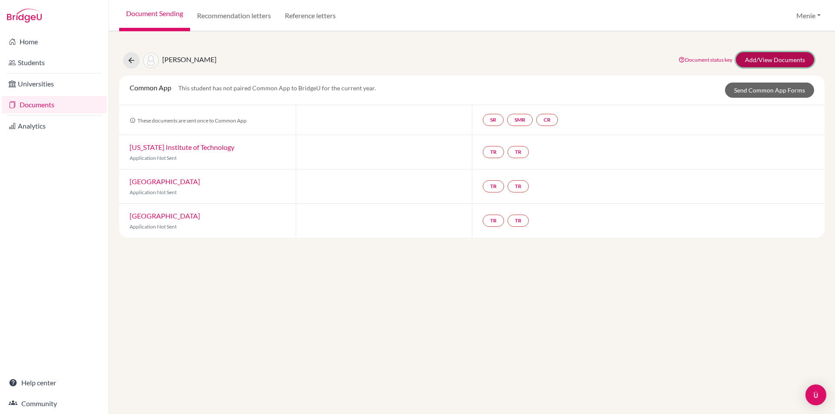
click at [764, 58] on link "Add/View Documents" at bounding box center [775, 59] width 78 height 15
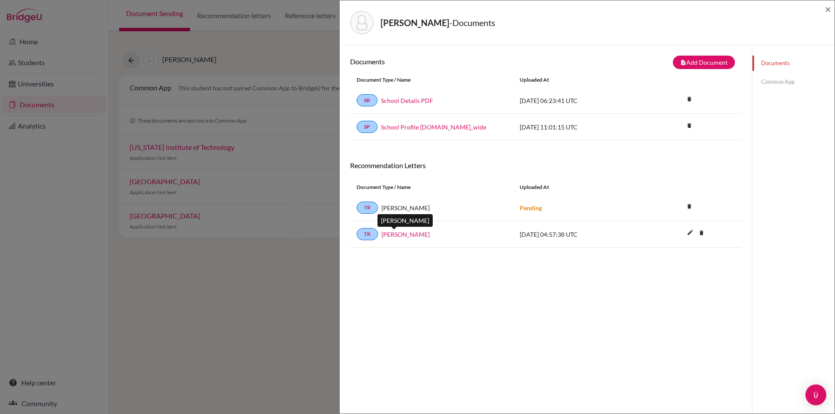
click at [393, 233] on link "[PERSON_NAME]" at bounding box center [405, 234] width 48 height 9
click at [824, 9] on div "[PERSON_NAME] - Documents ×" at bounding box center [587, 22] width 488 height 37
click at [826, 9] on span "×" at bounding box center [828, 9] width 6 height 13
